Goal: Obtain resource: Download file/media

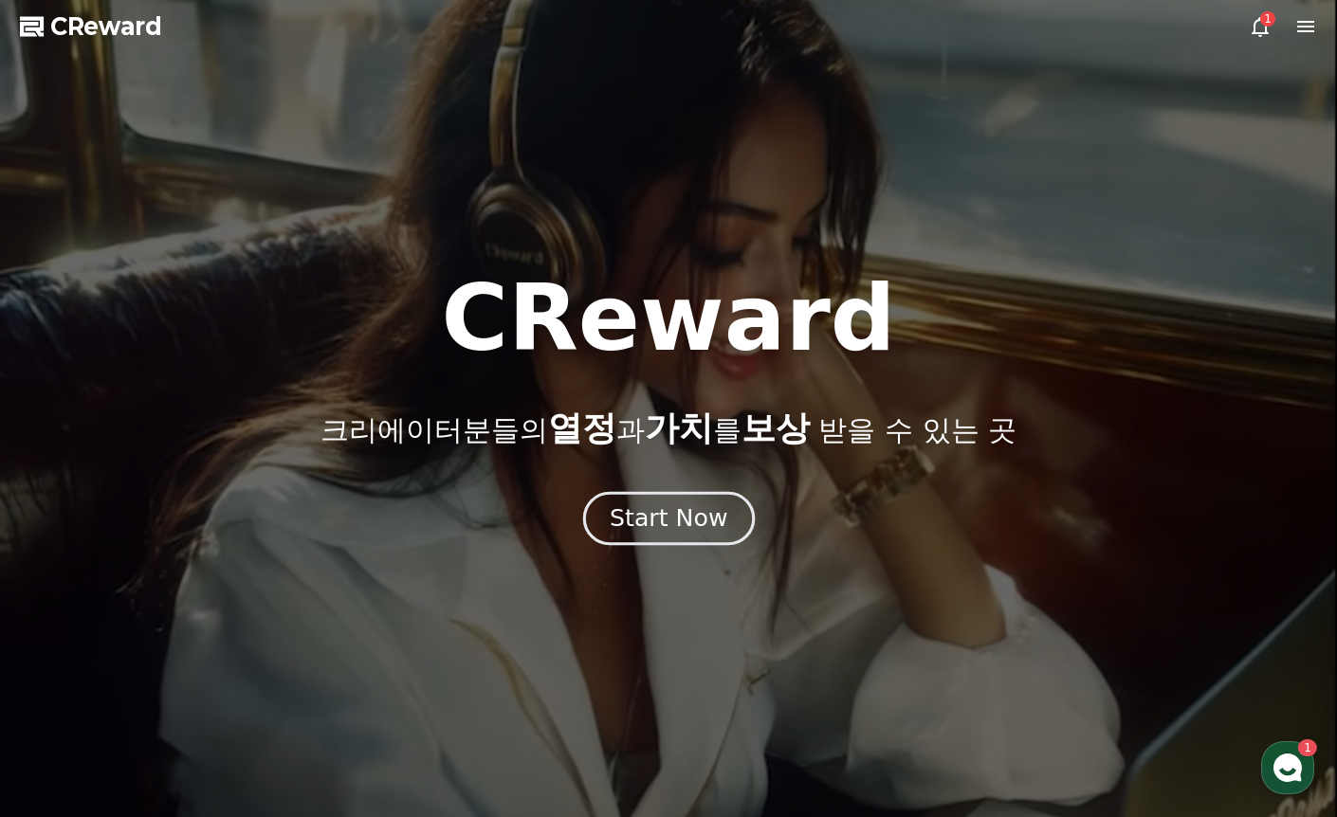
click at [680, 519] on div "Start Now" at bounding box center [669, 519] width 118 height 32
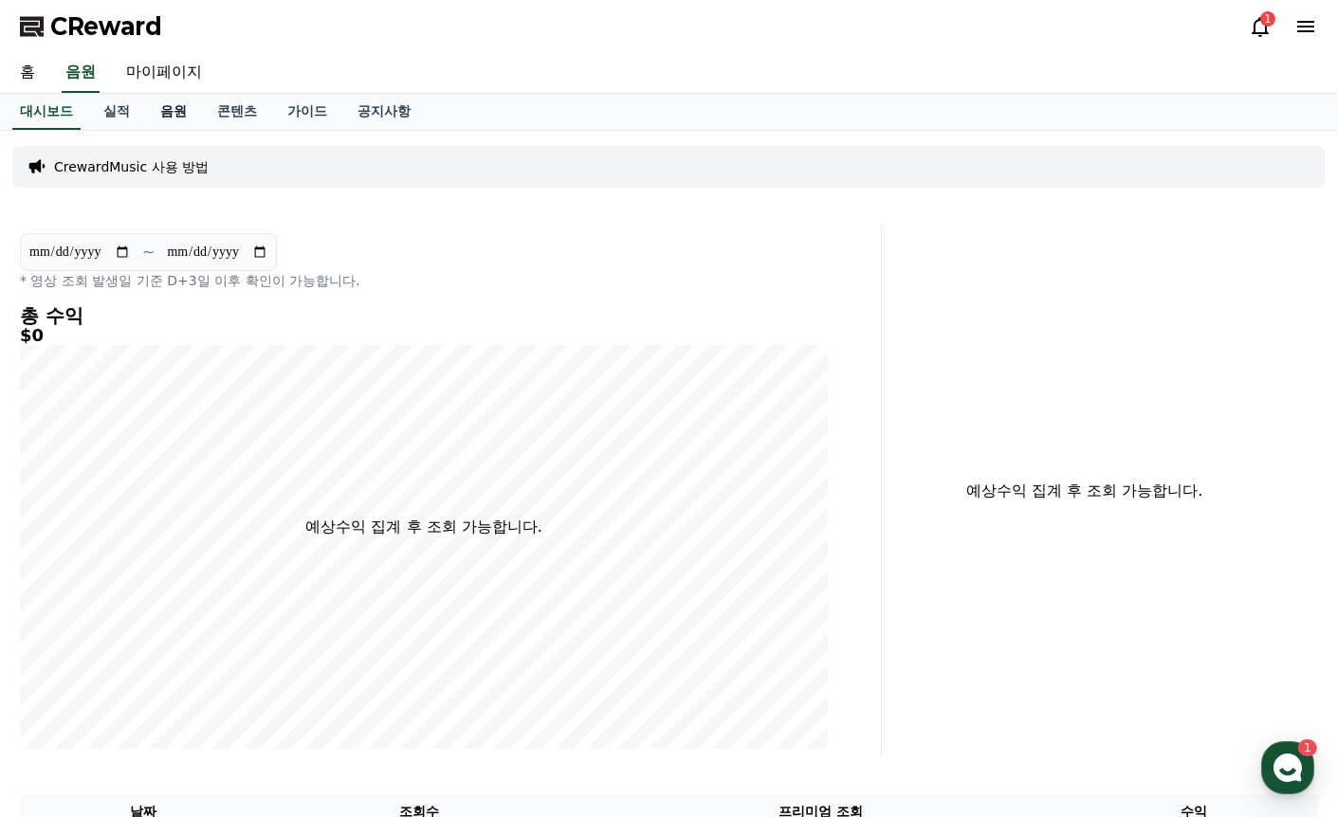
click at [166, 100] on link "음원" at bounding box center [173, 112] width 57 height 36
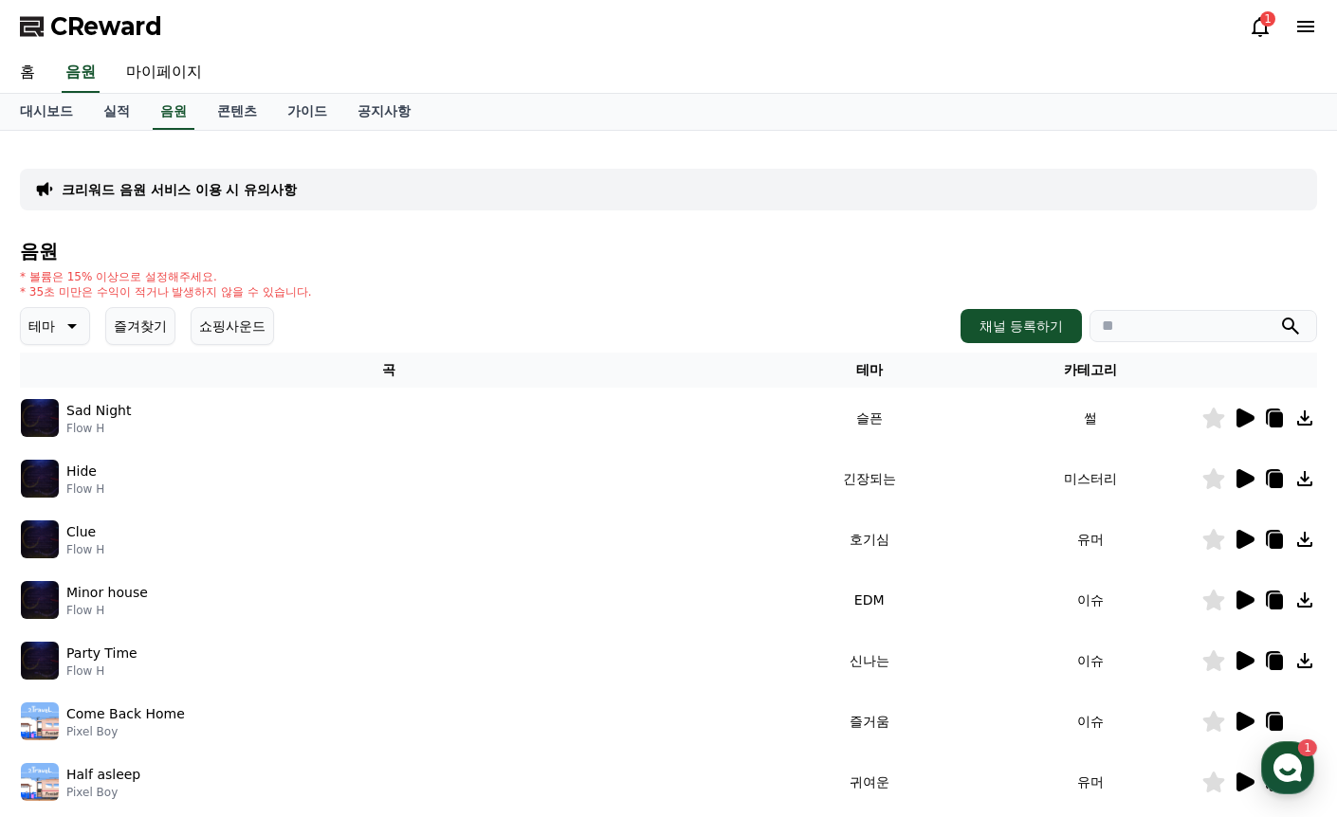
click at [33, 336] on p "테마" at bounding box center [41, 326] width 27 height 27
click at [64, 499] on button "EDM" at bounding box center [46, 494] width 46 height 42
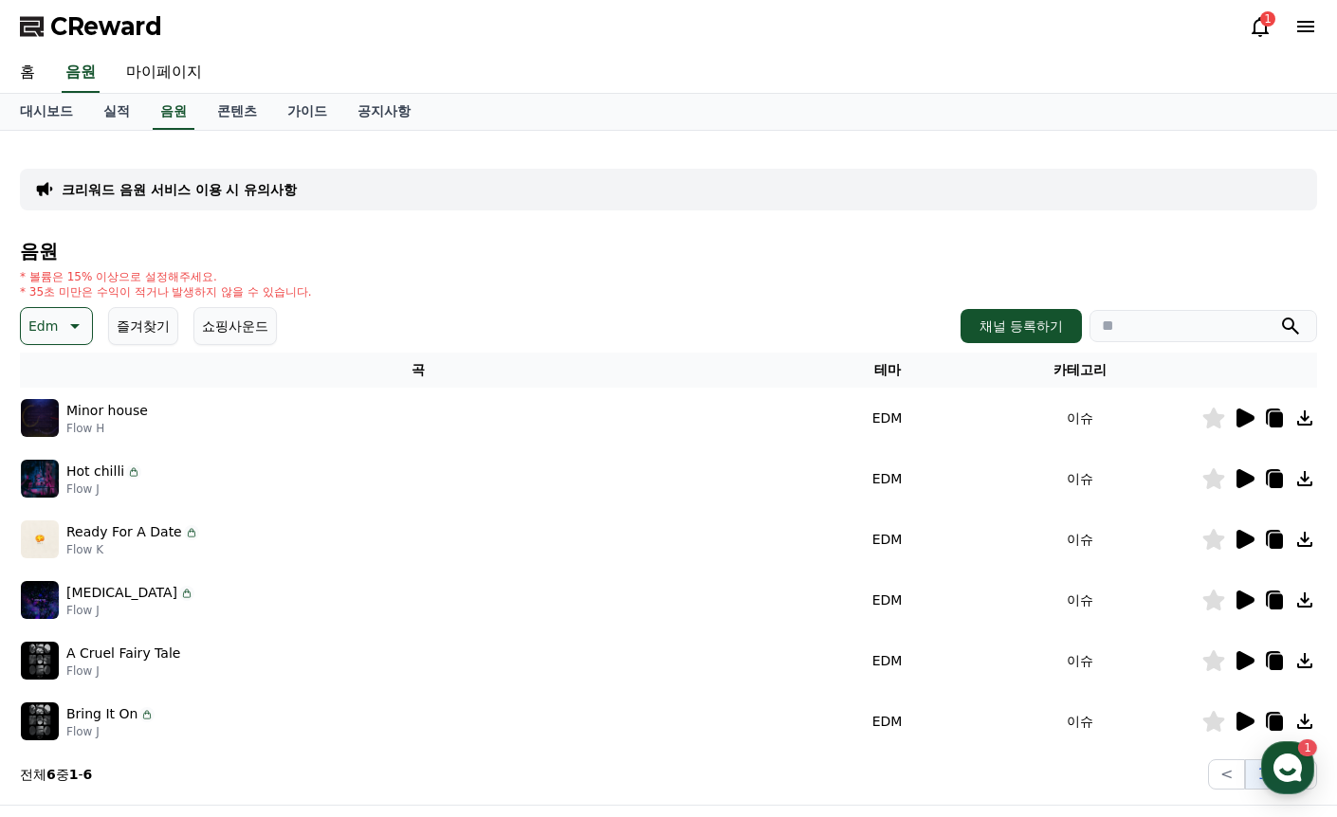
click at [1239, 412] on icon at bounding box center [1245, 418] width 18 height 19
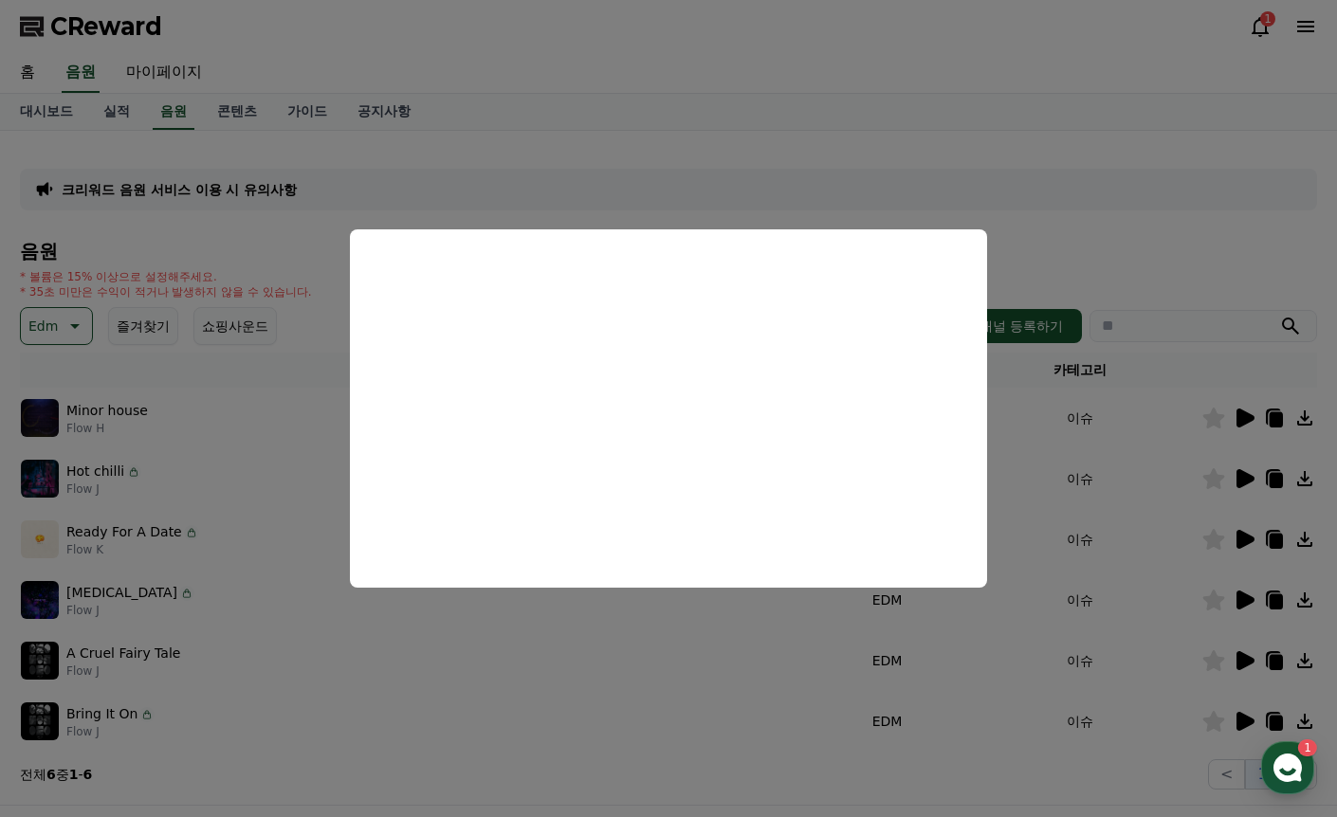
click at [1261, 480] on button "close modal" at bounding box center [668, 408] width 1337 height 817
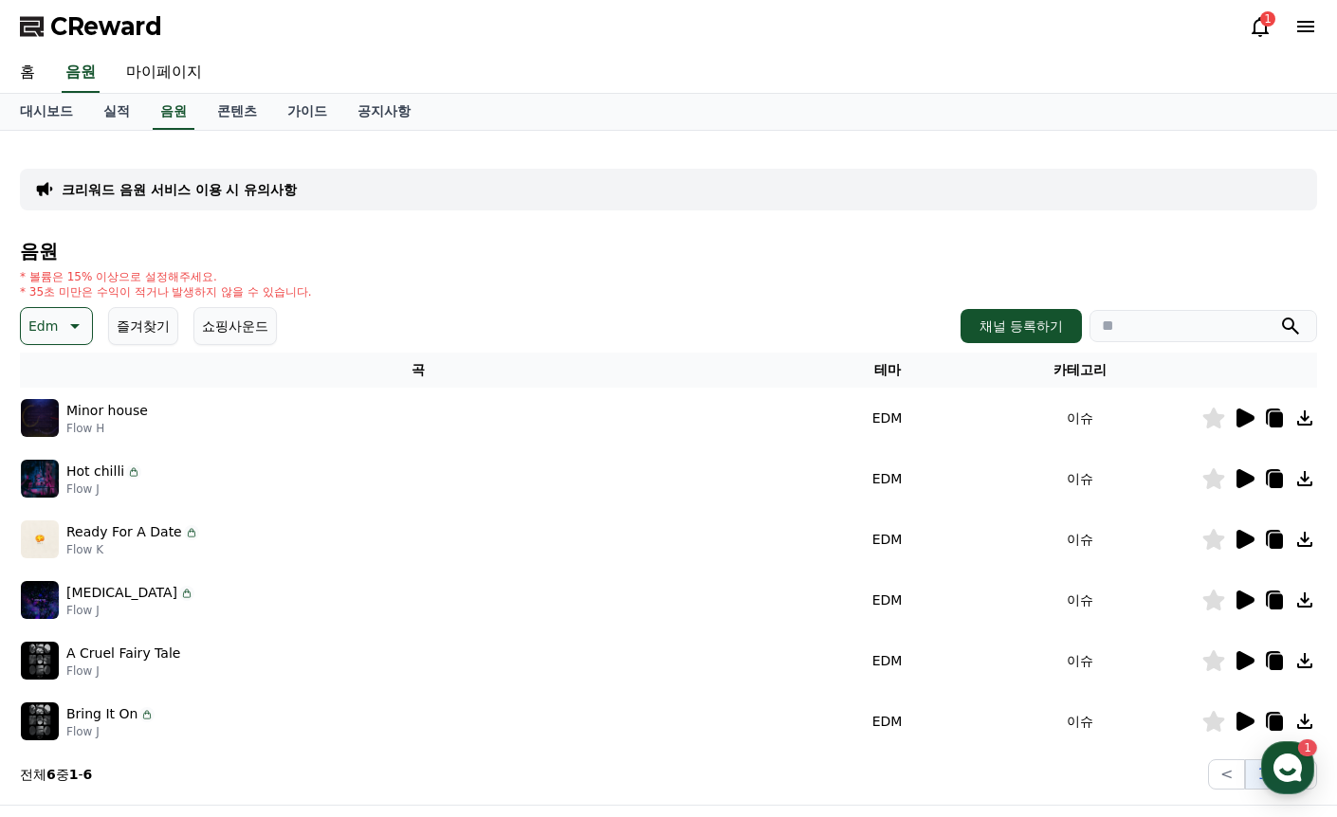
click at [1236, 479] on icon at bounding box center [1245, 478] width 18 height 19
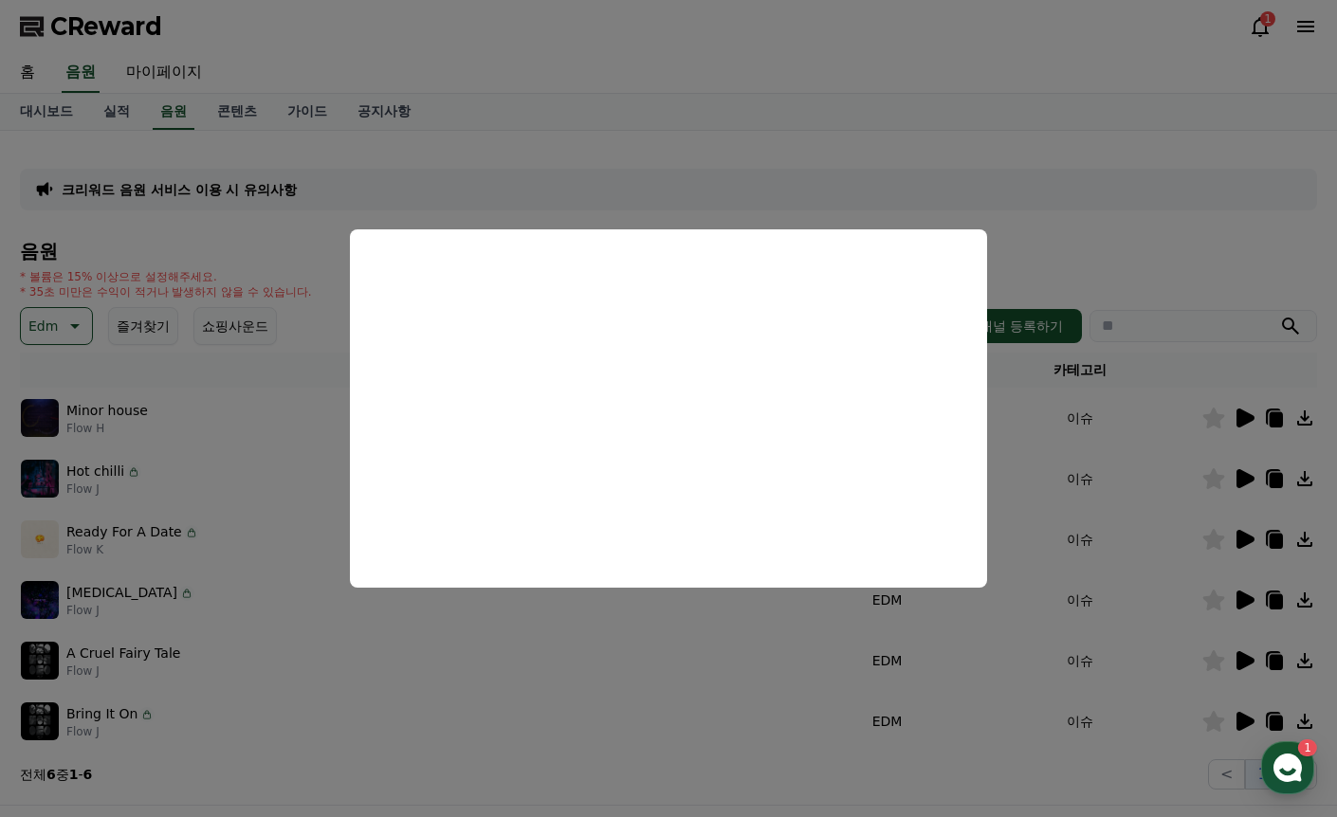
click at [1238, 532] on button "close modal" at bounding box center [668, 408] width 1337 height 817
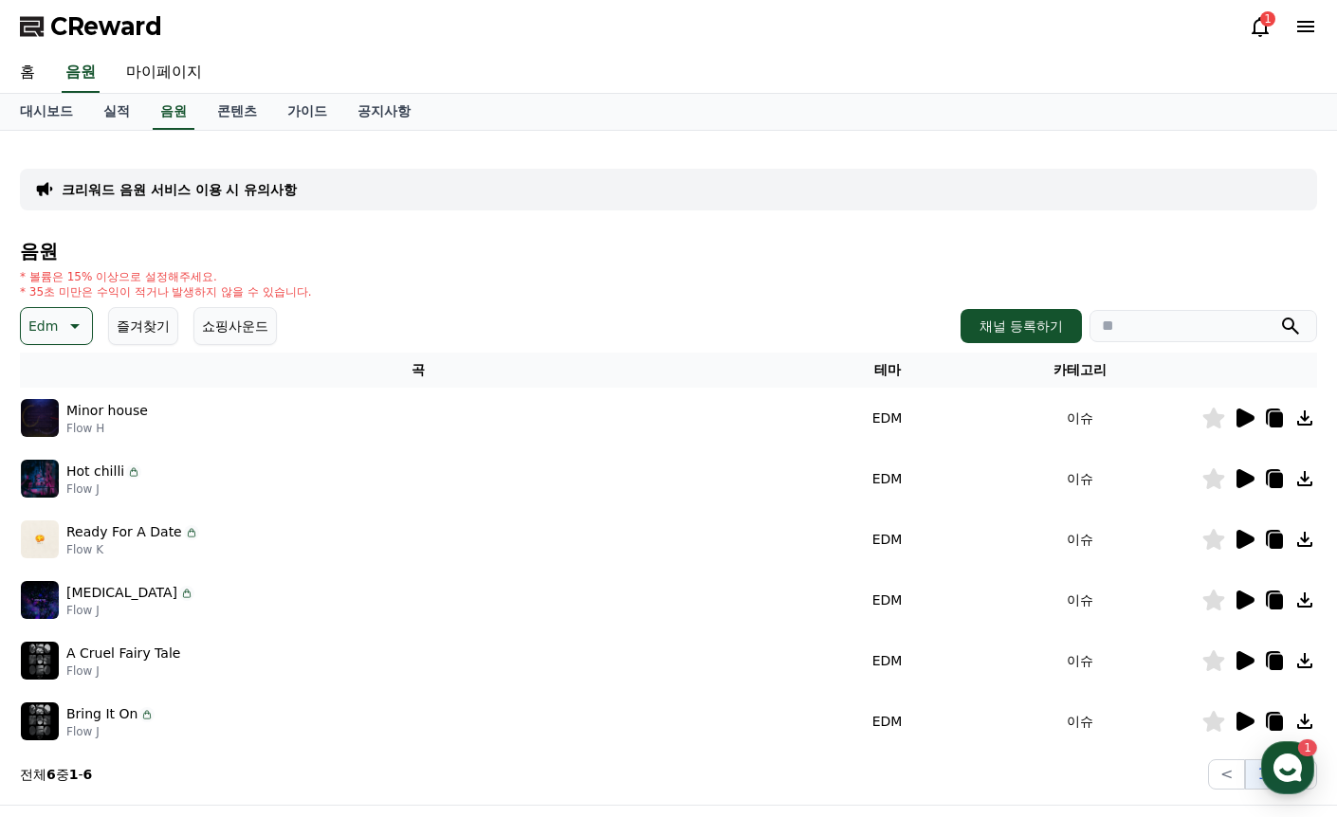
click at [1241, 537] on icon at bounding box center [1245, 539] width 18 height 19
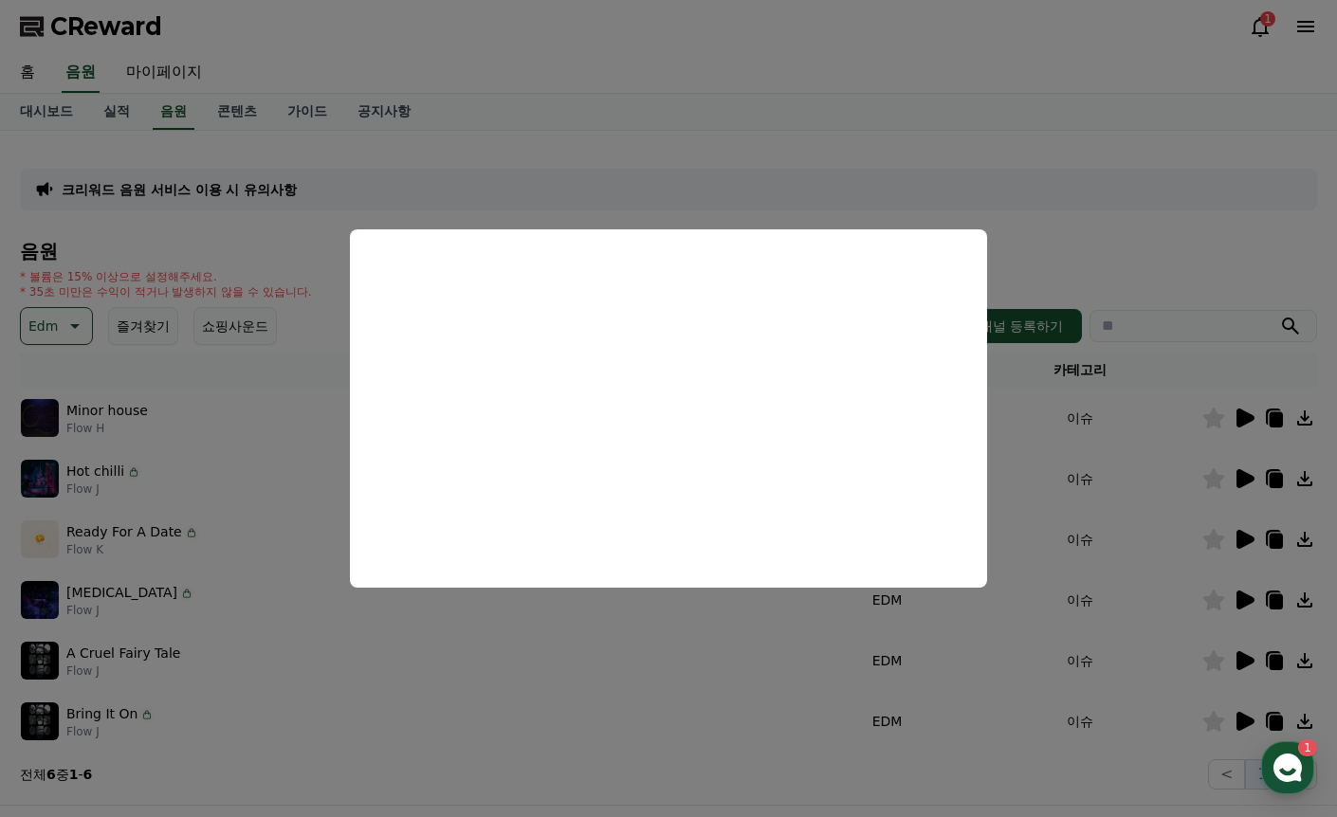
click at [1246, 591] on button "close modal" at bounding box center [668, 408] width 1337 height 817
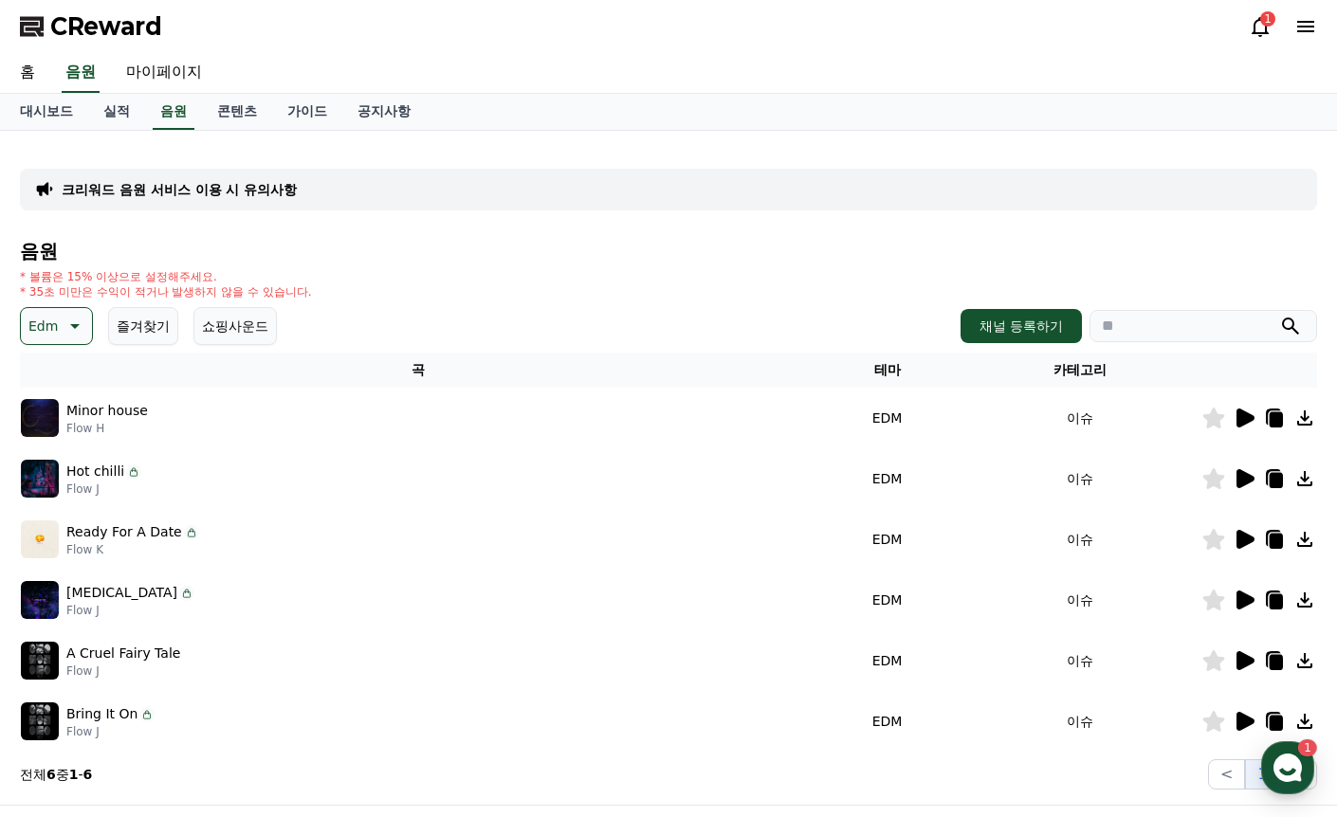
click at [1240, 599] on icon at bounding box center [1245, 600] width 18 height 19
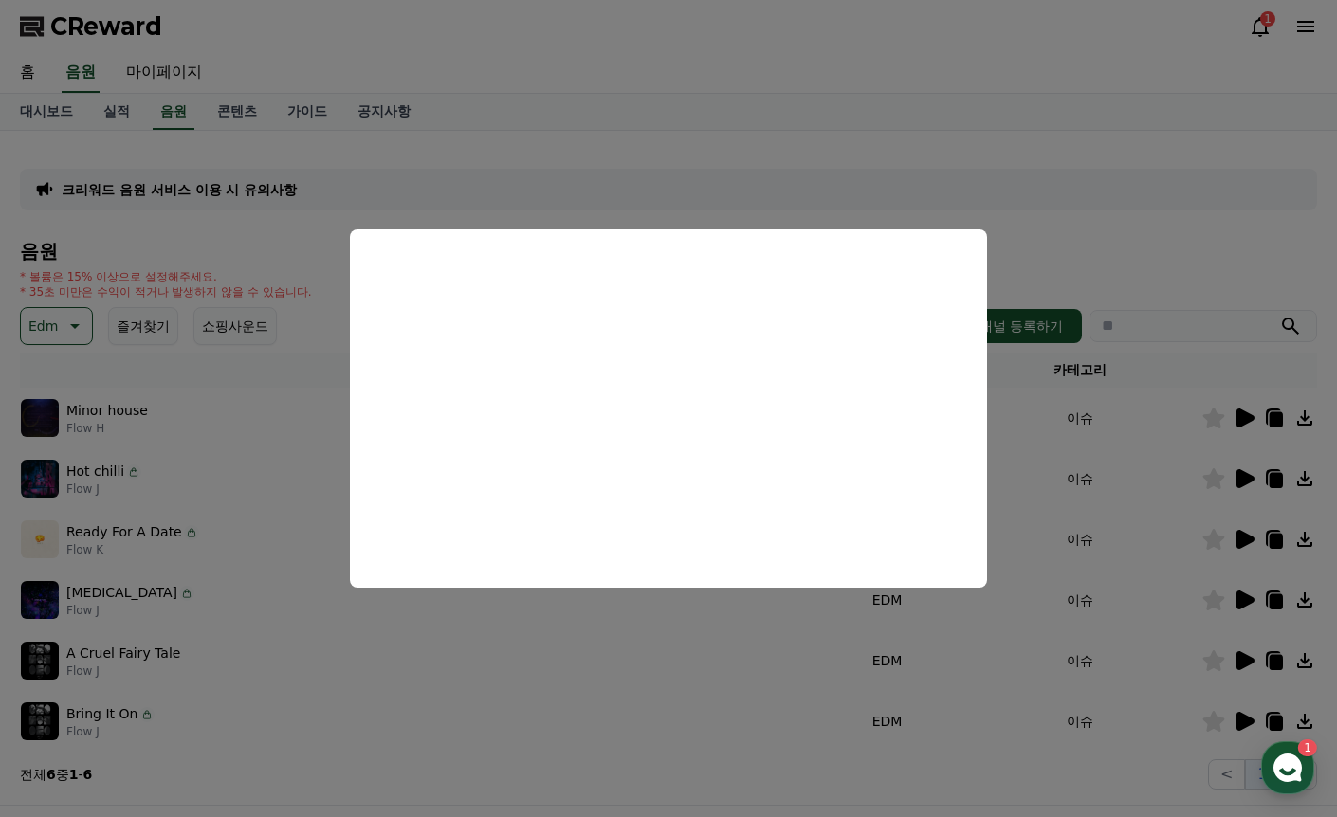
click at [1247, 643] on button "close modal" at bounding box center [668, 408] width 1337 height 817
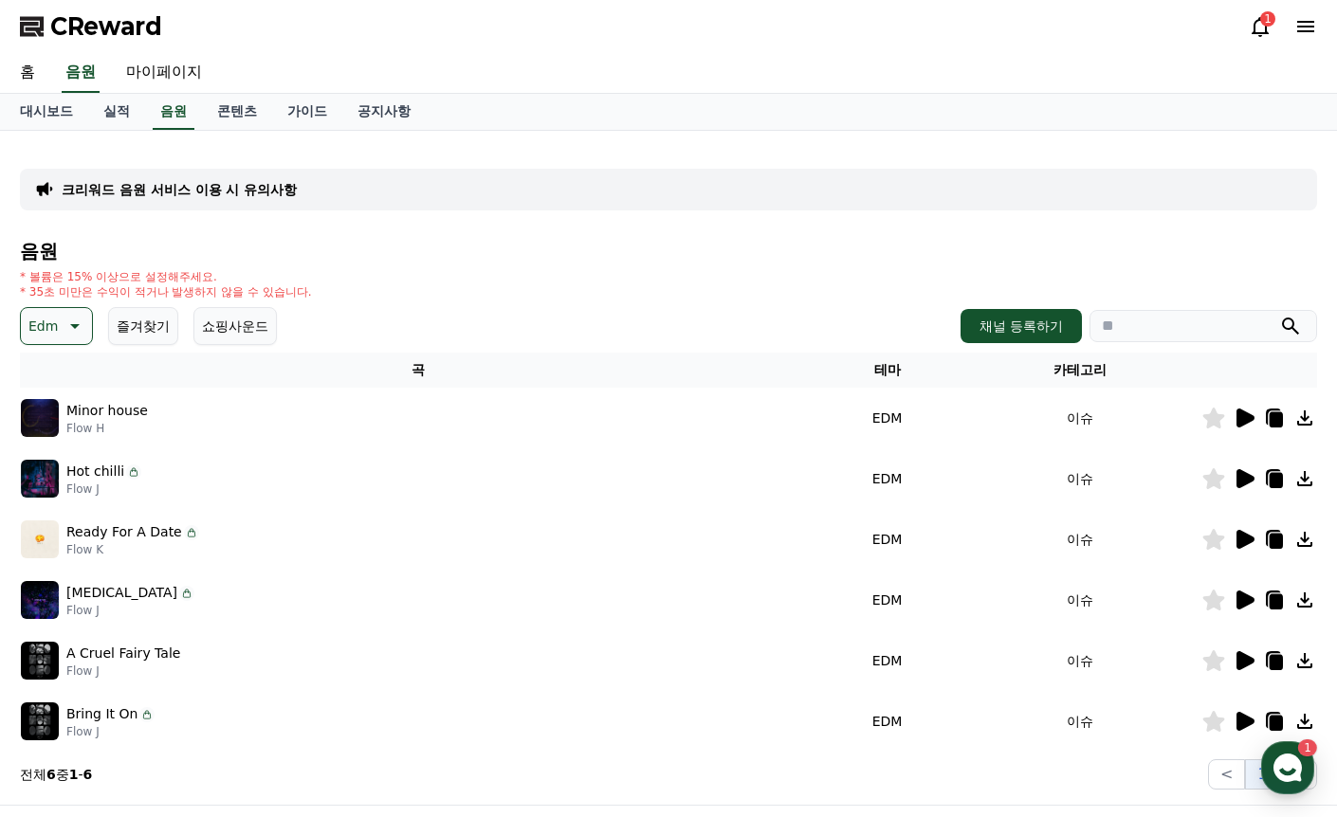
click at [1240, 652] on icon at bounding box center [1245, 660] width 18 height 19
